Goal: Information Seeking & Learning: Learn about a topic

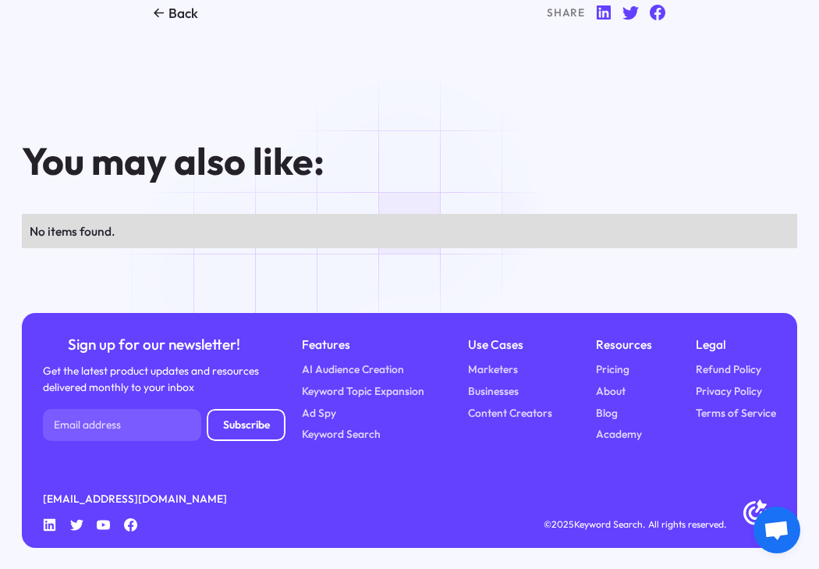
scroll to position [11256, 0]
click at [611, 373] on link "Pricing" at bounding box center [613, 369] width 34 height 16
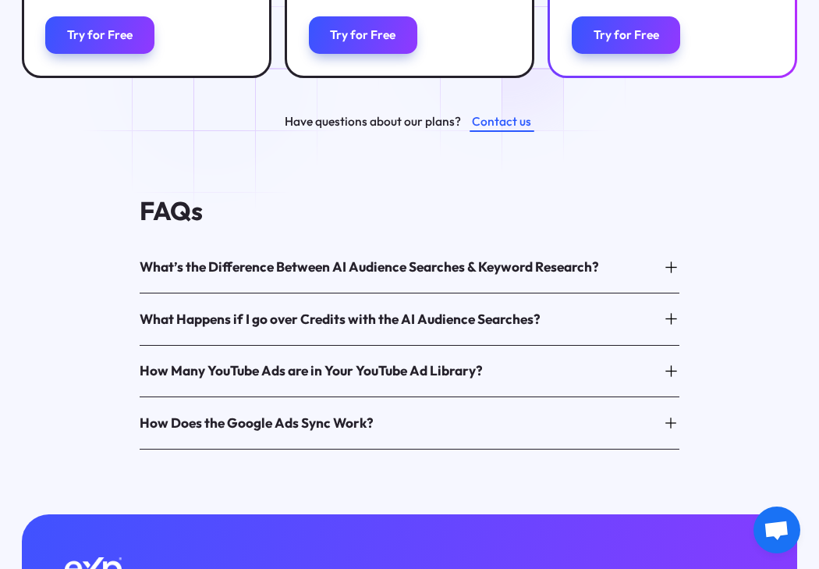
scroll to position [633, 0]
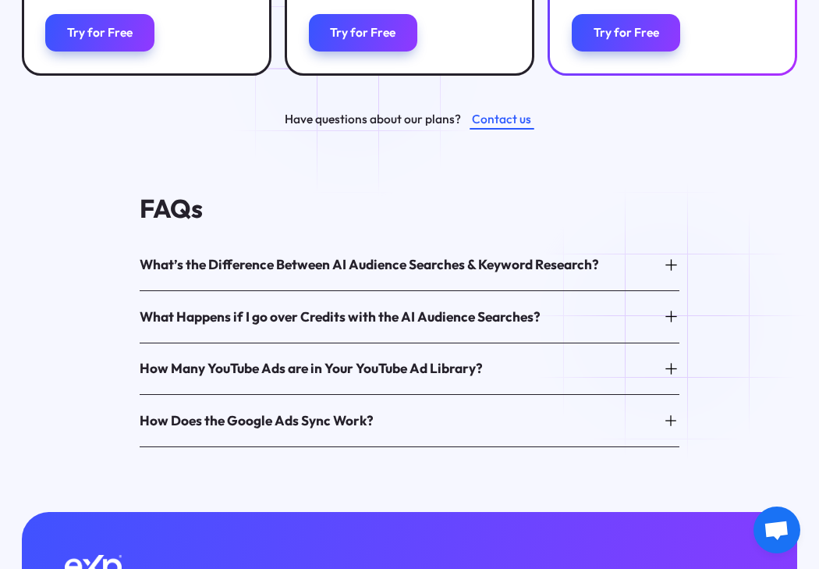
click at [676, 317] on icon at bounding box center [671, 317] width 11 height 0
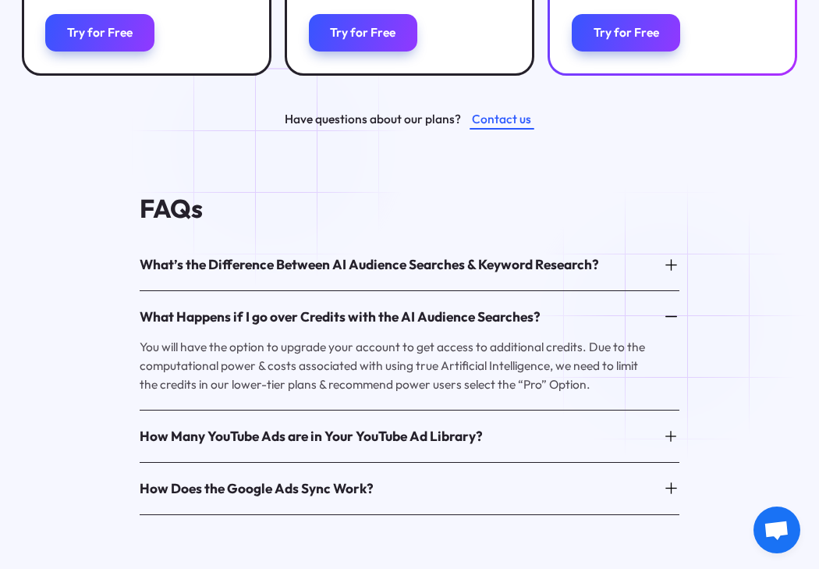
click at [676, 317] on icon at bounding box center [671, 317] width 11 height 0
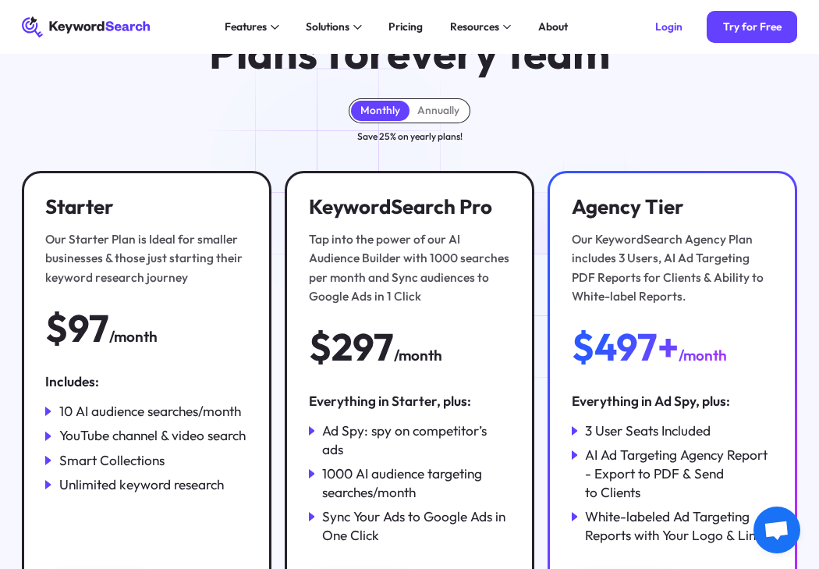
scroll to position [0, 0]
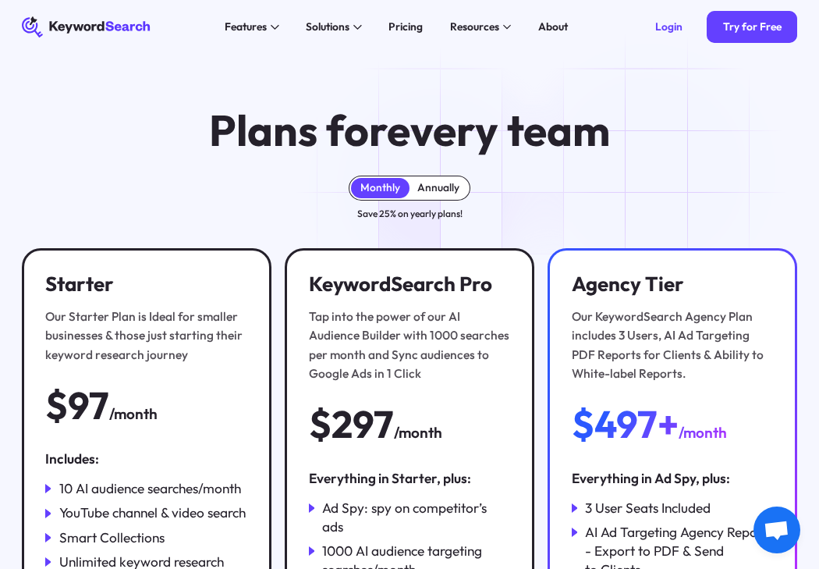
click at [442, 187] on div "Annually" at bounding box center [439, 187] width 42 height 13
